Goal: Find specific page/section: Locate a particular part of the current website

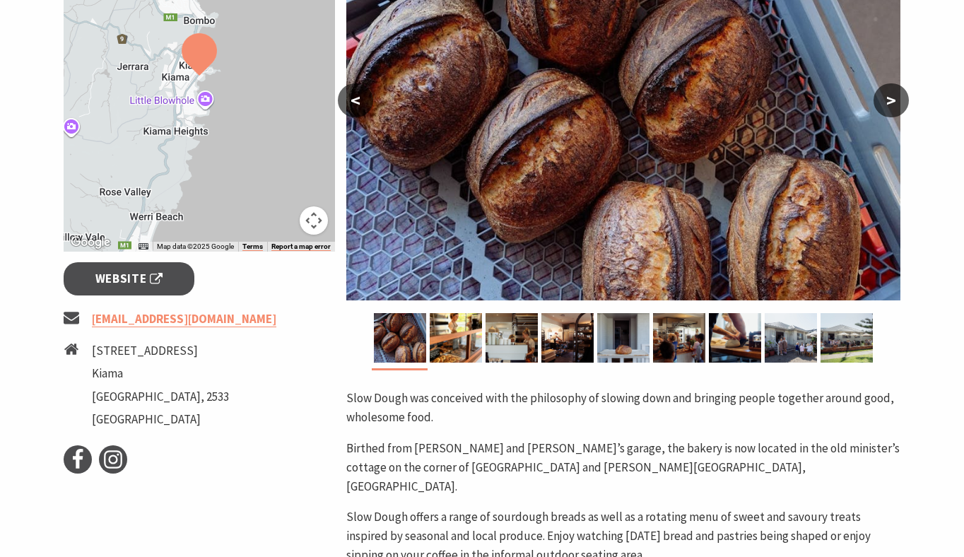
scroll to position [294, 0]
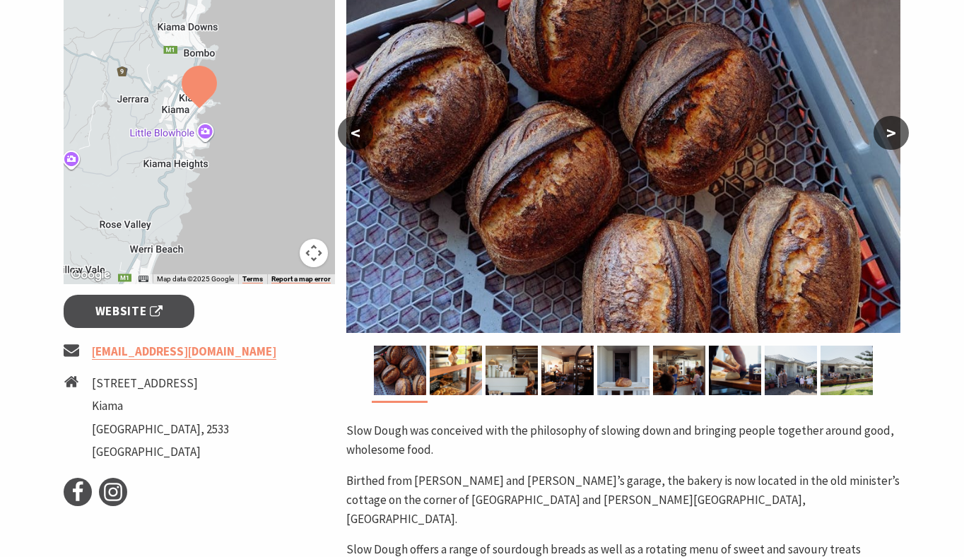
click at [889, 128] on button ">" at bounding box center [891, 133] width 35 height 34
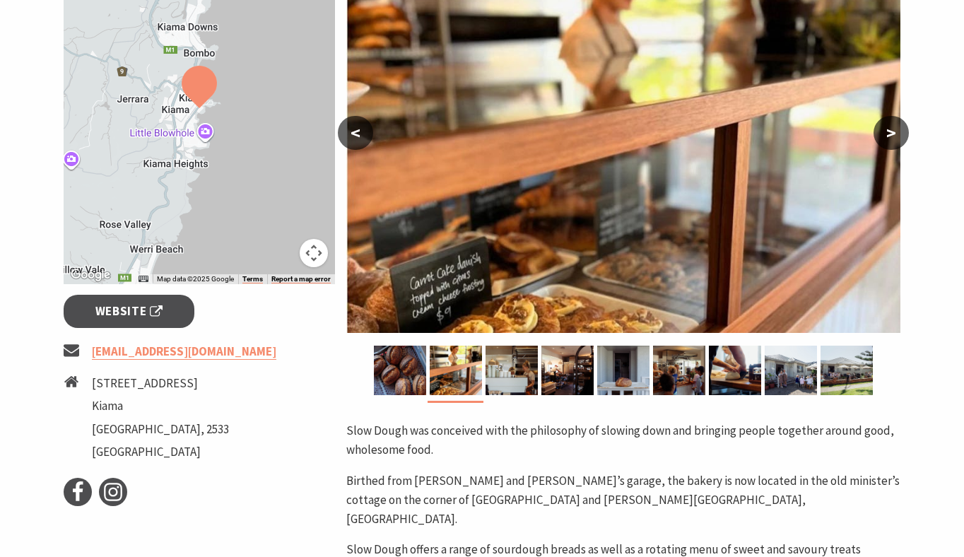
click at [889, 129] on button ">" at bounding box center [891, 133] width 35 height 34
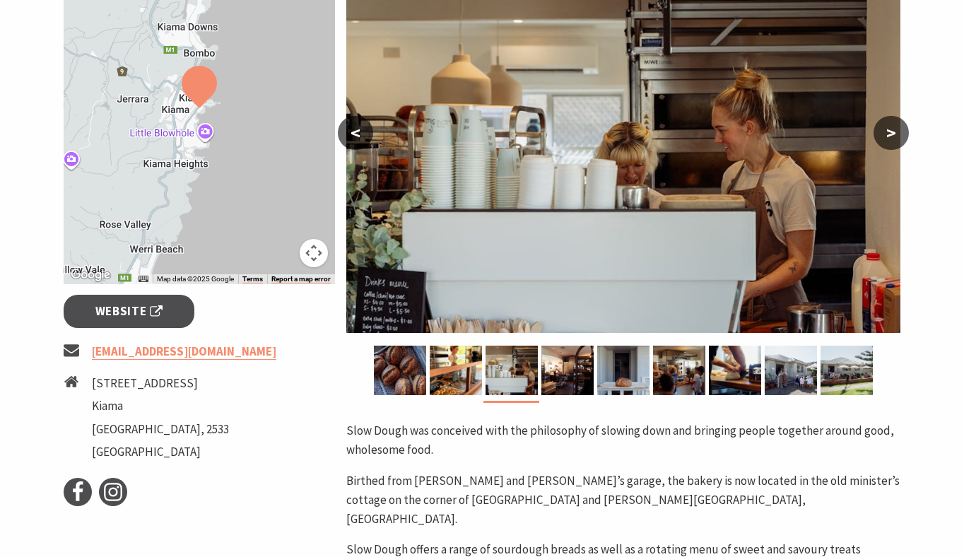
click at [889, 129] on button ">" at bounding box center [891, 133] width 35 height 34
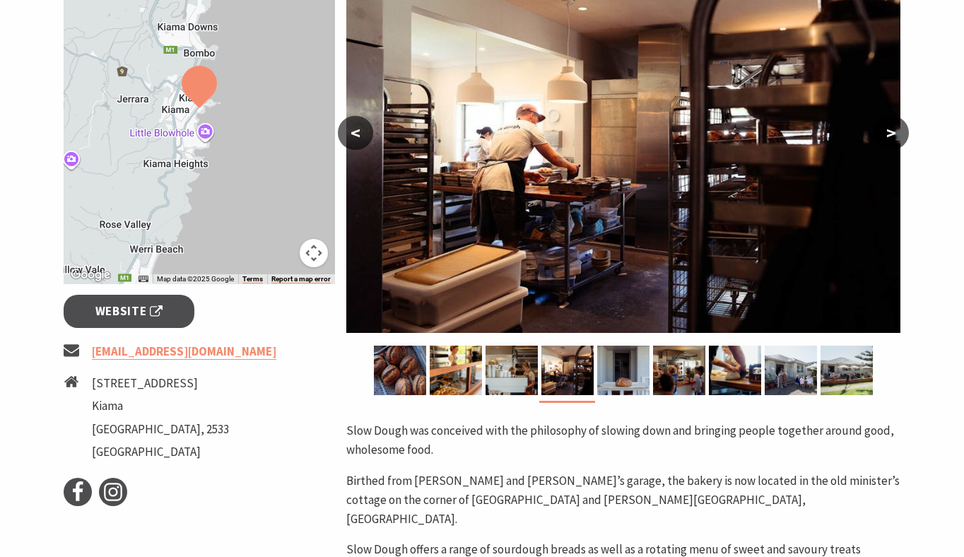
click at [889, 129] on button ">" at bounding box center [891, 133] width 35 height 34
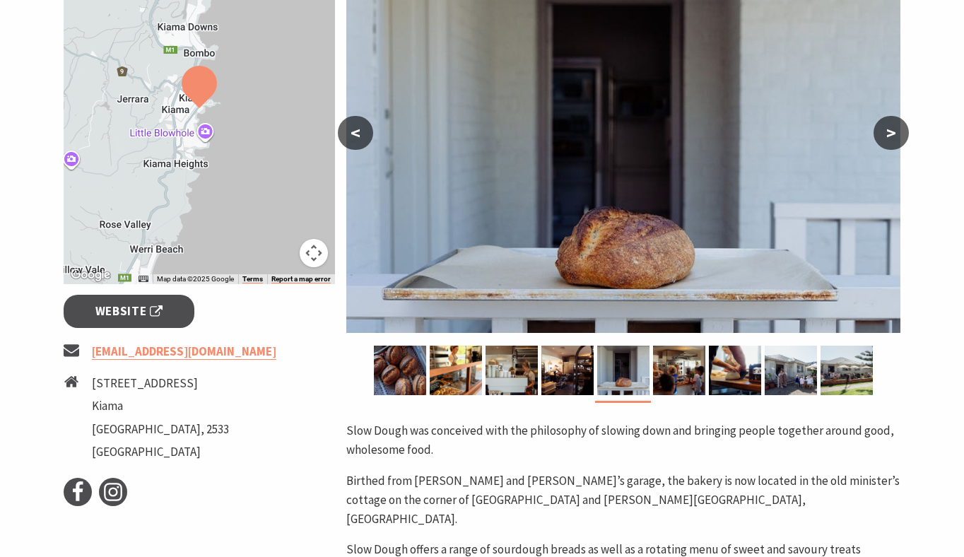
click at [889, 129] on button ">" at bounding box center [891, 133] width 35 height 34
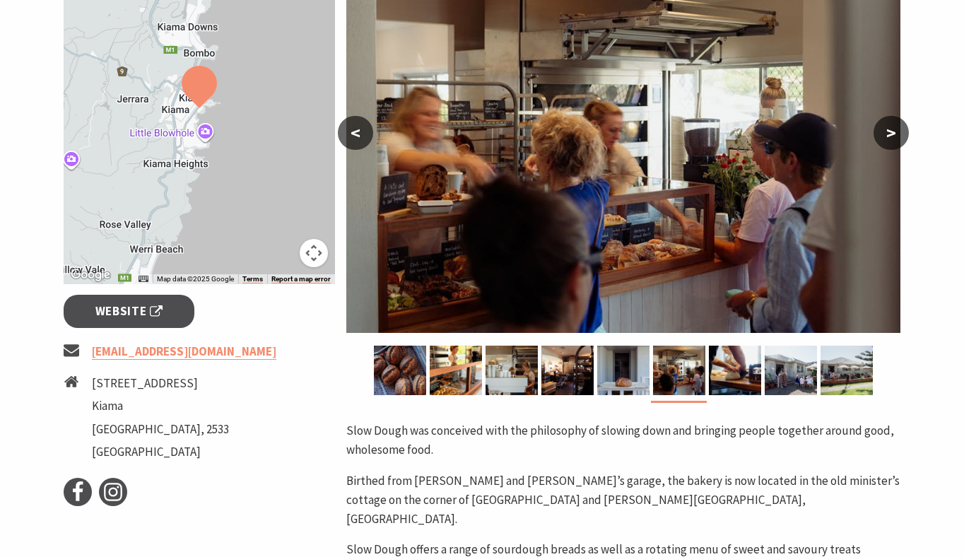
click at [889, 129] on button ">" at bounding box center [891, 133] width 35 height 34
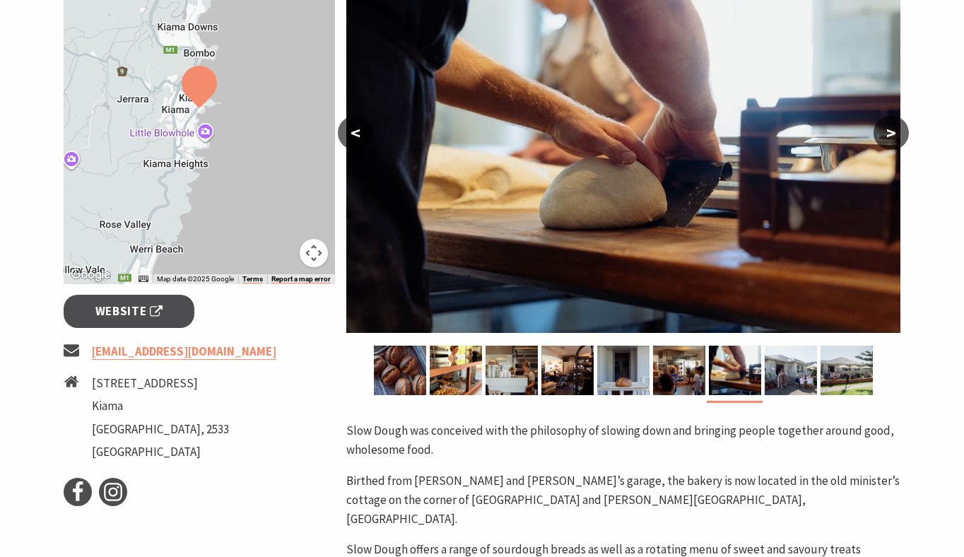
click at [889, 129] on button ">" at bounding box center [891, 133] width 35 height 34
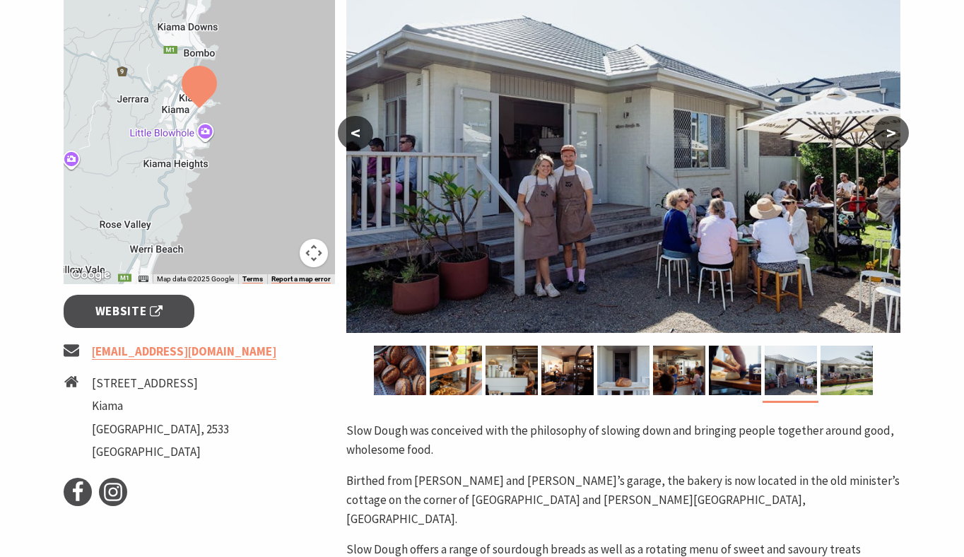
click at [889, 129] on button ">" at bounding box center [891, 133] width 35 height 34
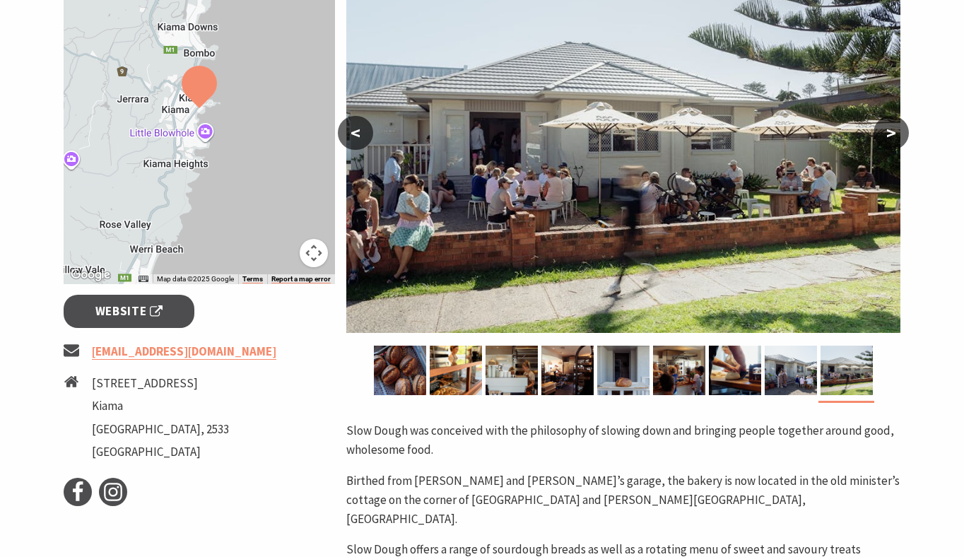
click at [889, 129] on button ">" at bounding box center [891, 133] width 35 height 34
click at [893, 131] on button ">" at bounding box center [891, 133] width 35 height 34
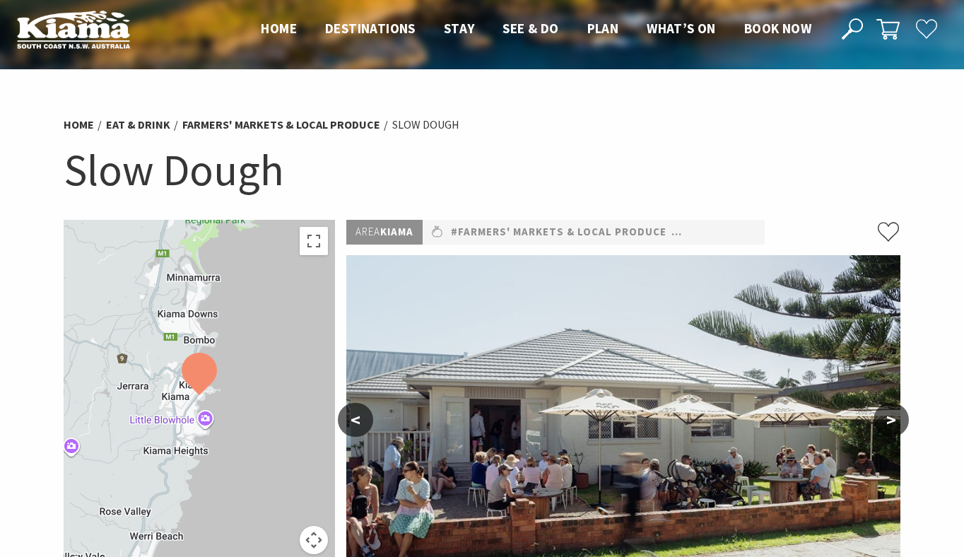
scroll to position [0, 0]
